Goal: Information Seeking & Learning: Learn about a topic

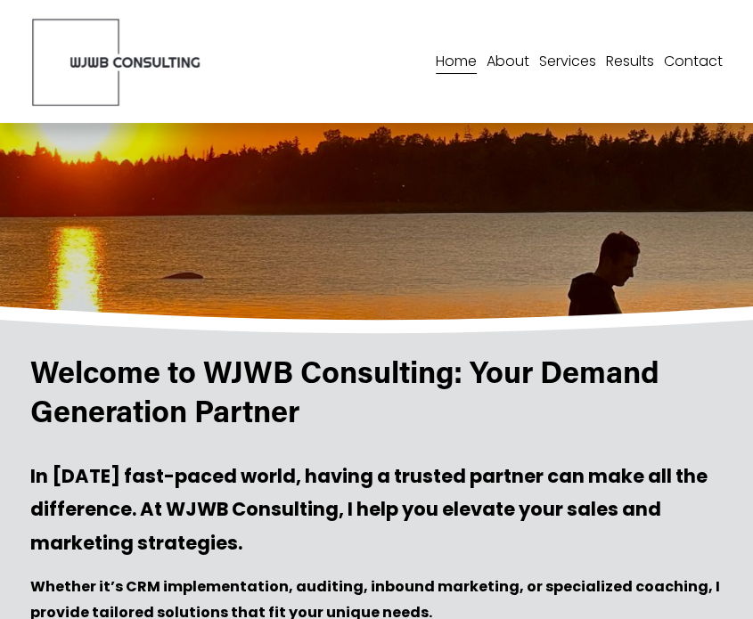
click at [624, 57] on link "Results" at bounding box center [630, 61] width 48 height 29
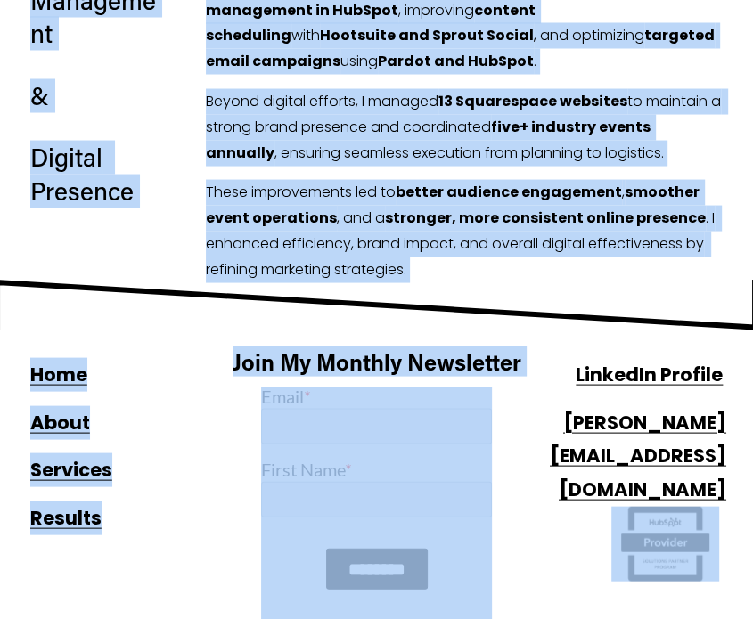
scroll to position [1959, 0]
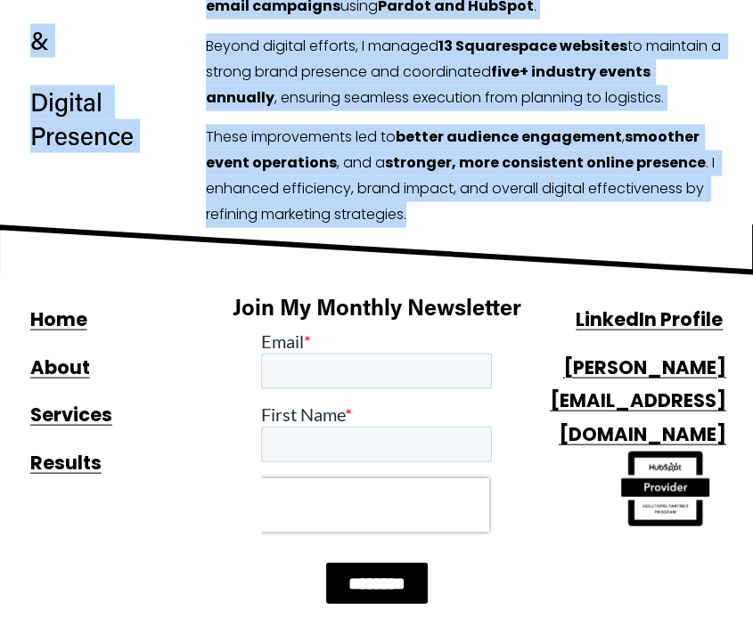
drag, startPoint x: 40, startPoint y: 163, endPoint x: 421, endPoint y: 214, distance: 384.6
copy article "Success Stories Explore real-world case studies highlighting effective strategi…"
